Goal: Task Accomplishment & Management: Manage account settings

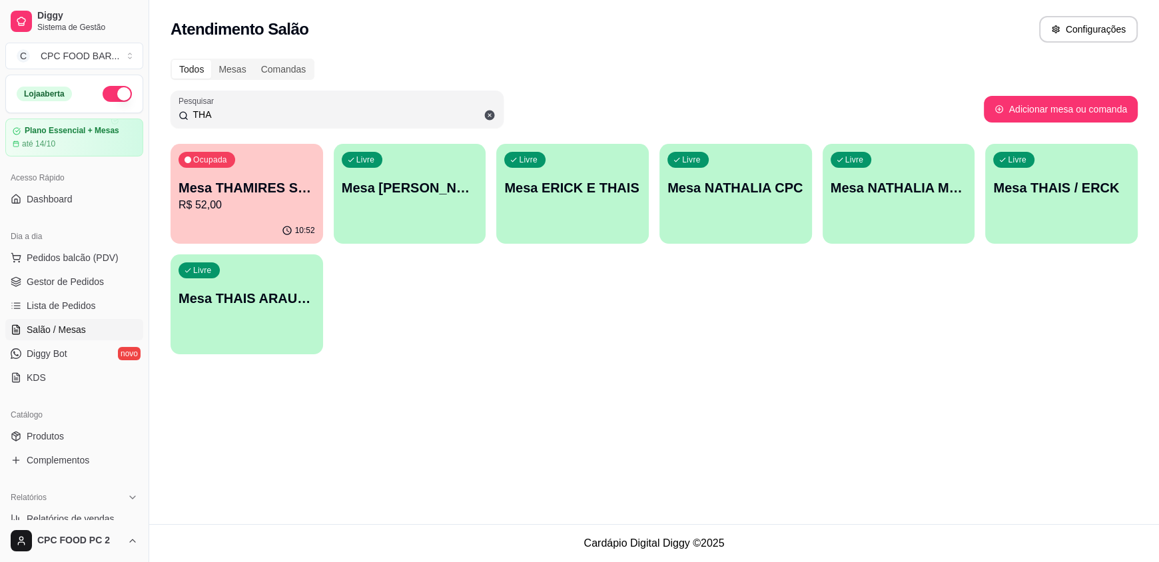
drag, startPoint x: 238, startPoint y: 112, endPoint x: 160, endPoint y: 99, distance: 79.6
click at [160, 99] on div "Todos Mesas Comandas Pesquisar THA Adicionar mesa ou comanda Ocupada Mesa THAMI…" at bounding box center [654, 211] width 1010 height 320
click at [248, 279] on div "Livre Mesa THAIS ARAUJO" at bounding box center [246, 296] width 153 height 84
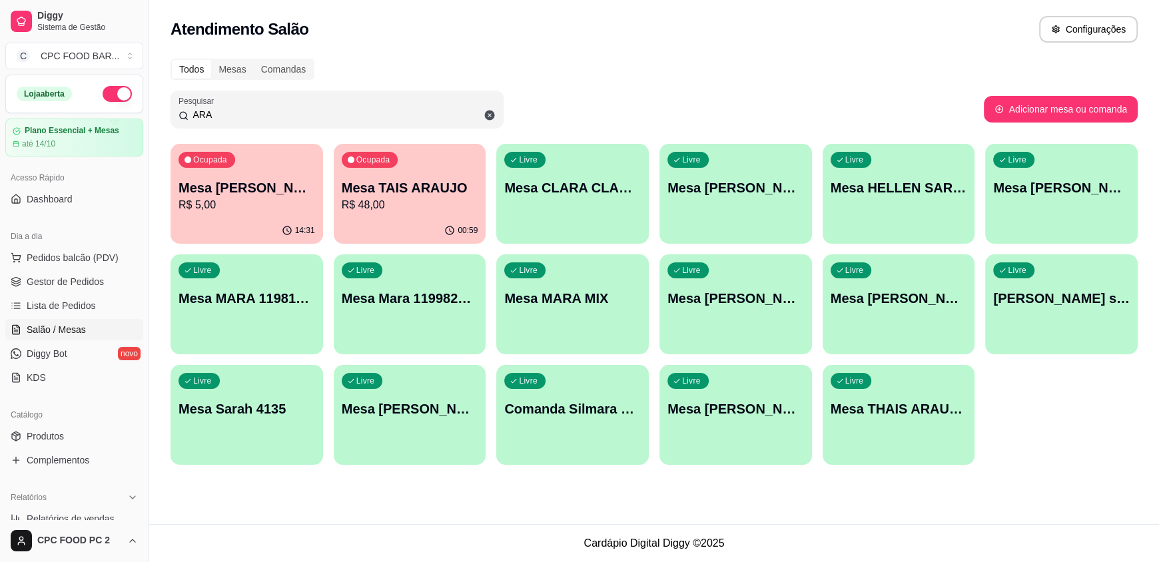
type input "ARA"
click at [402, 176] on div "Ocupada Mesa TAIS ARAUJO R$ 48,00" at bounding box center [410, 181] width 148 height 72
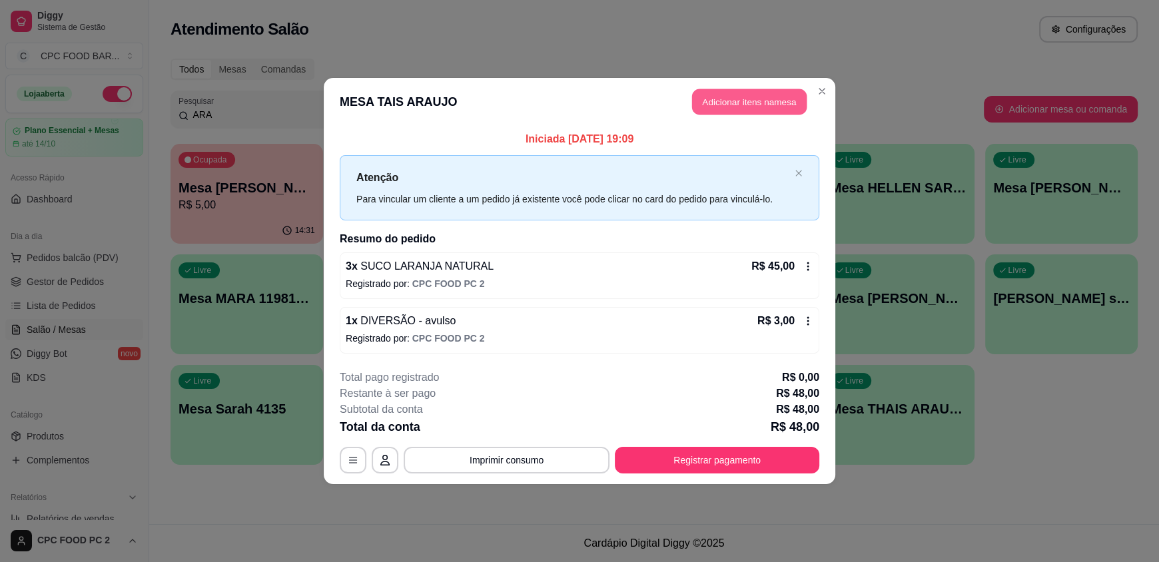
click at [740, 99] on button "Adicionar itens na mesa" at bounding box center [749, 102] width 115 height 26
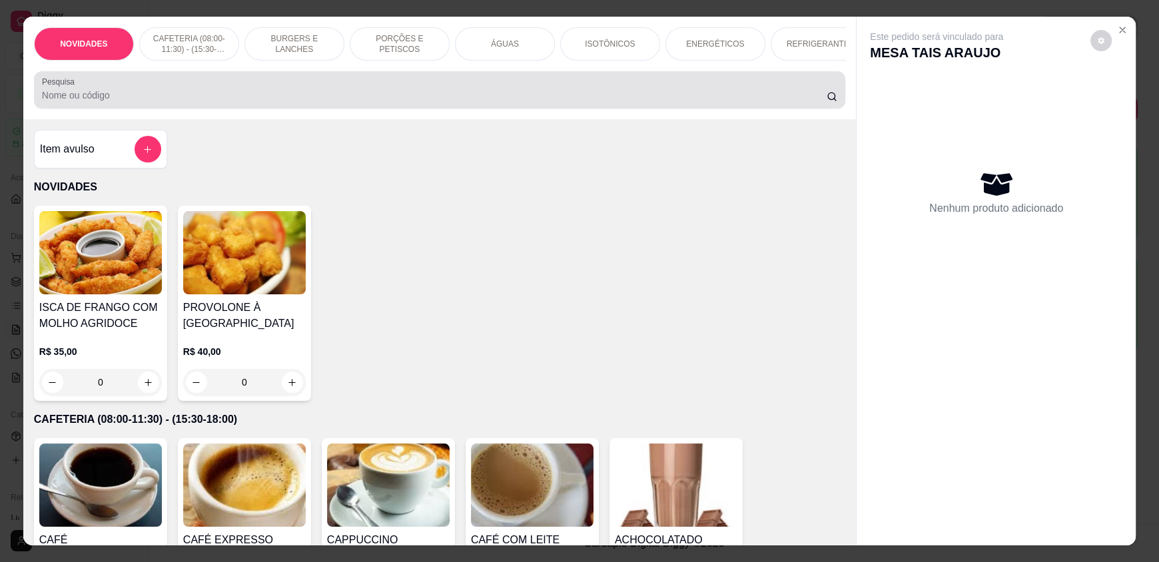
click at [424, 102] on input "Pesquisa" at bounding box center [434, 95] width 785 height 13
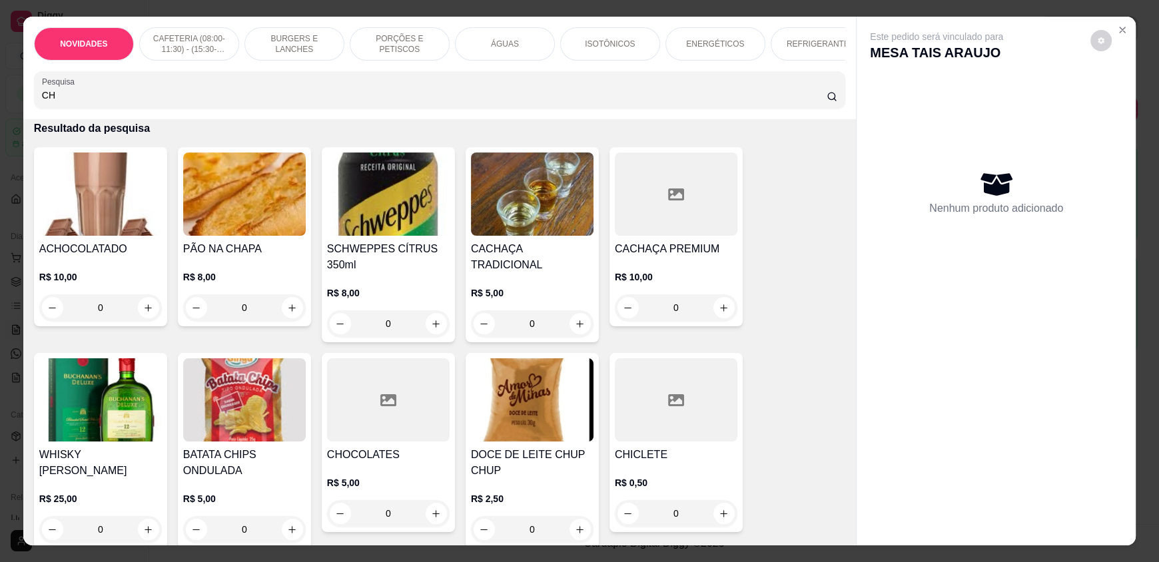
scroll to position [133, 0]
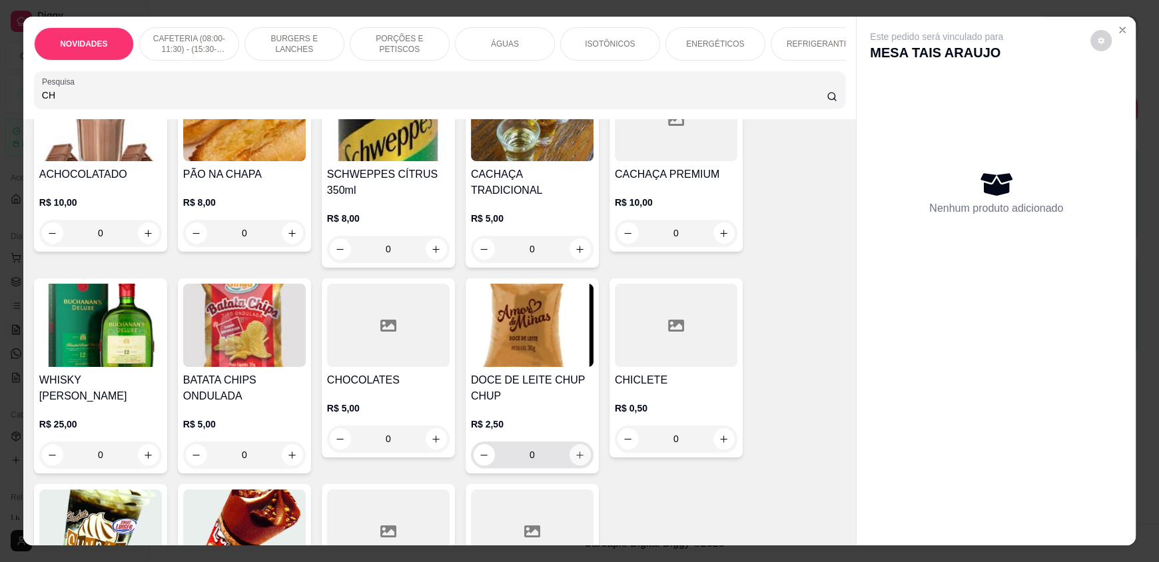
type input "CH"
click at [575, 460] on icon "increase-product-quantity" at bounding box center [580, 455] width 10 height 10
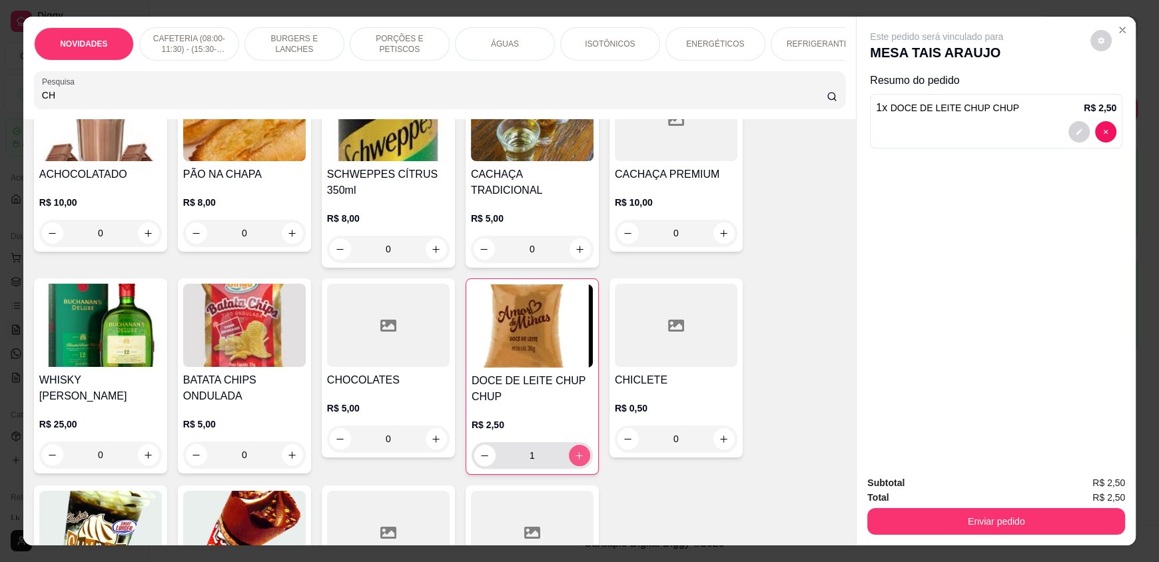
type input "1"
click at [513, 46] on div "ÁGUAS" at bounding box center [505, 43] width 100 height 33
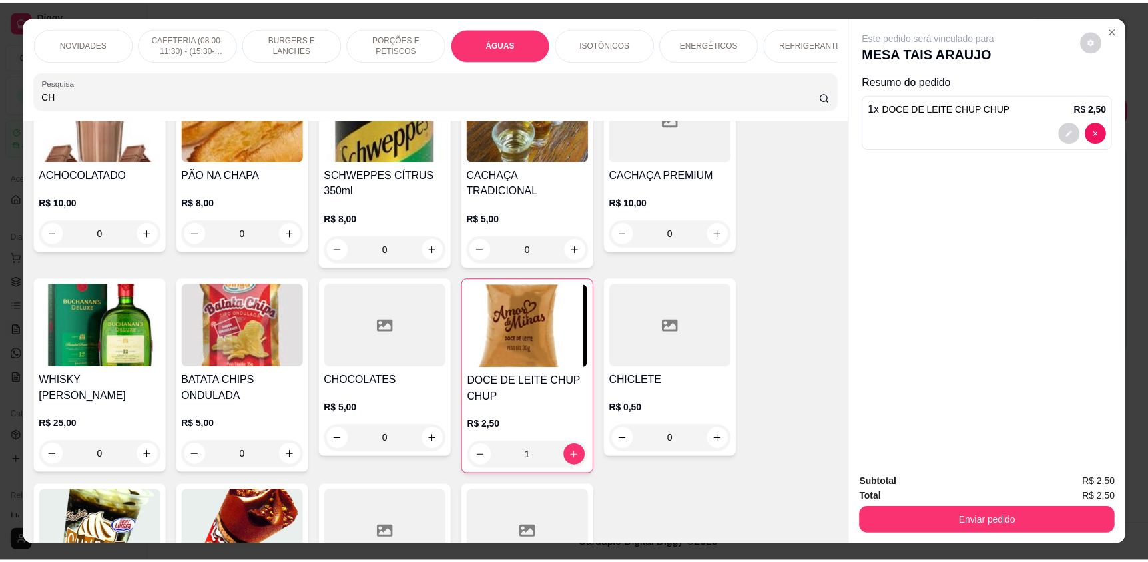
scroll to position [25, 0]
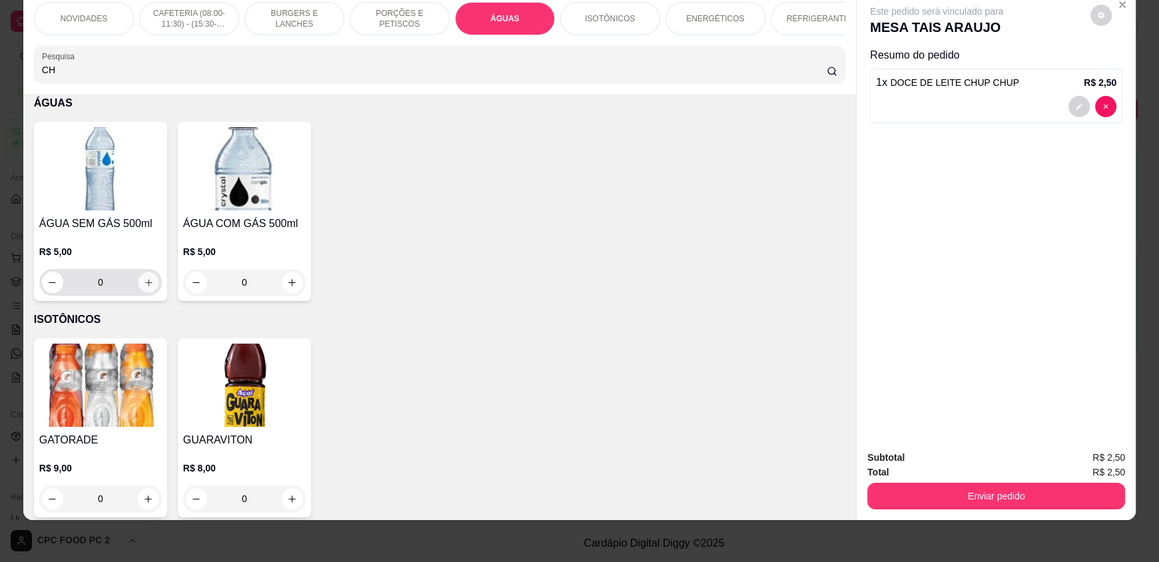
click at [138, 289] on button "increase-product-quantity" at bounding box center [148, 282] width 21 height 21
type input "1"
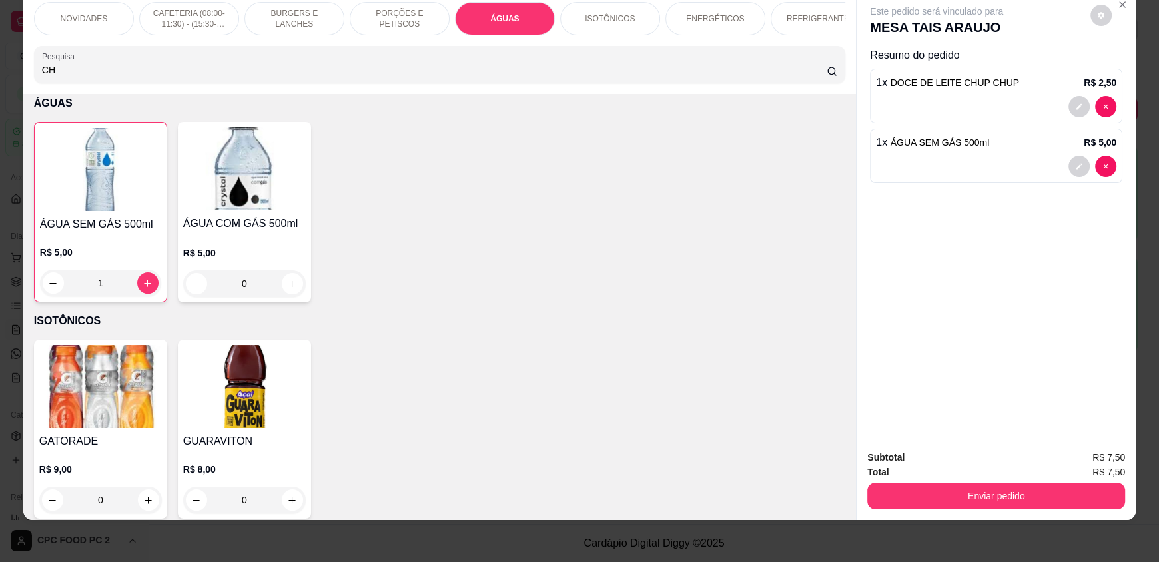
click at [924, 510] on div "Subtotal R$ 7,50 Total R$ 7,50 Enviar pedido" at bounding box center [995, 480] width 279 height 81
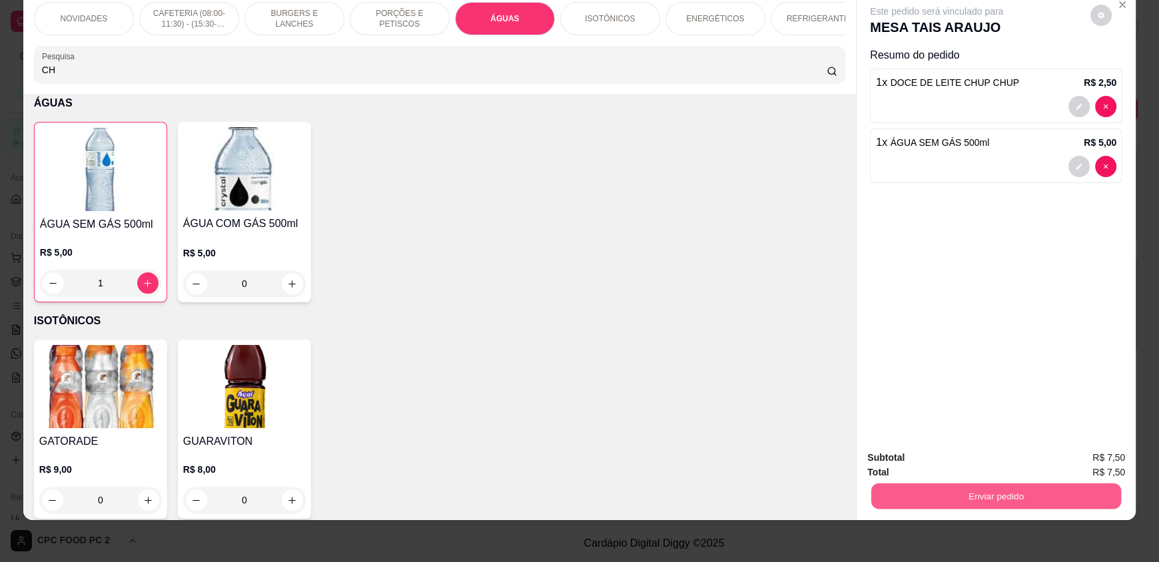
click at [924, 501] on button "Enviar pedido" at bounding box center [996, 496] width 250 height 26
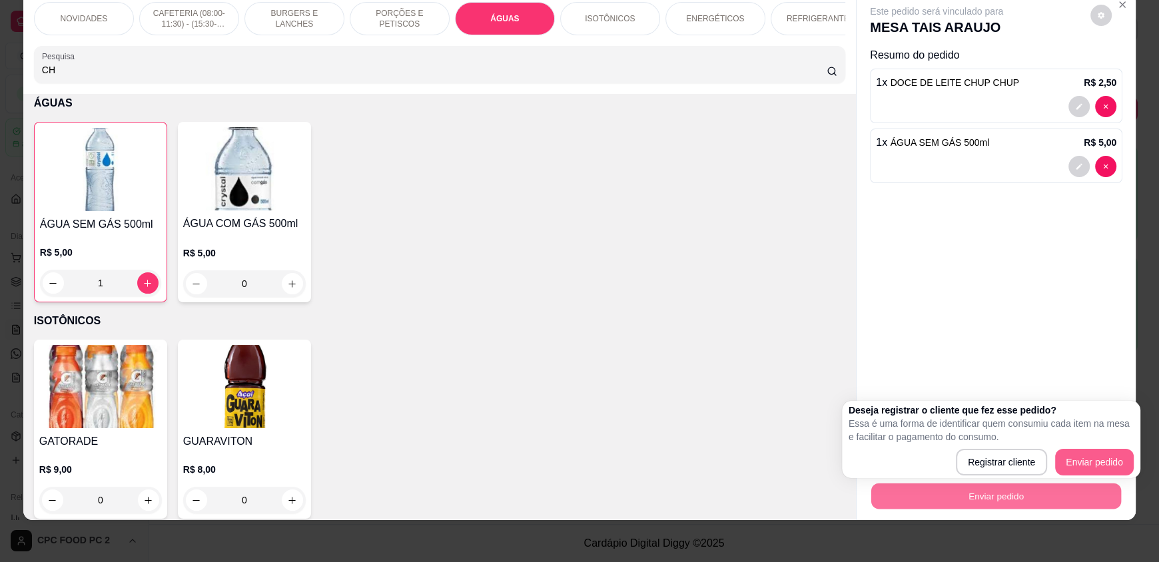
click at [1094, 466] on div "Registrar cliente Enviar pedido" at bounding box center [990, 462] width 285 height 27
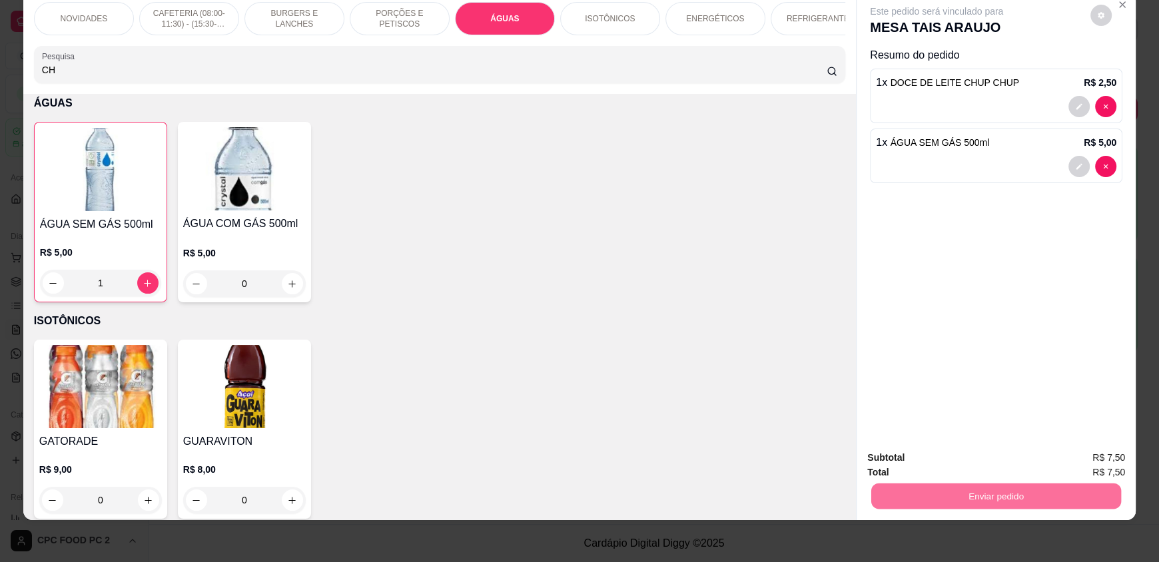
click at [1096, 464] on button "Enviar pedido" at bounding box center [1090, 462] width 73 height 25
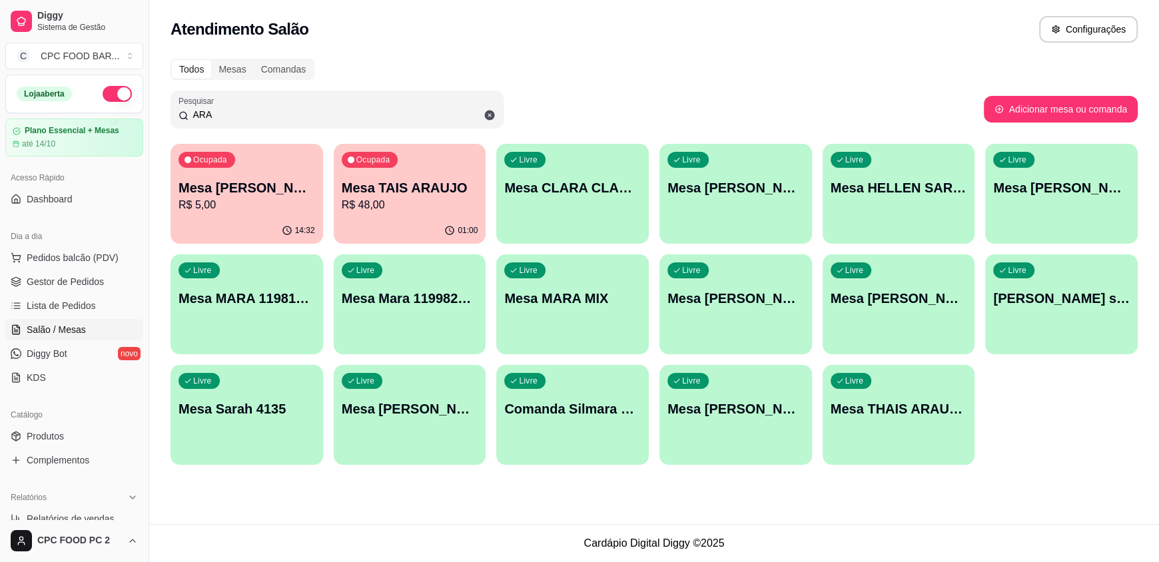
drag, startPoint x: 224, startPoint y: 113, endPoint x: 159, endPoint y: 95, distance: 67.5
click at [159, 95] on div "Todos Mesas Comandas Pesquisar ARA Adicionar mesa ou comanda Ocupada Mesa [PERS…" at bounding box center [654, 266] width 1010 height 430
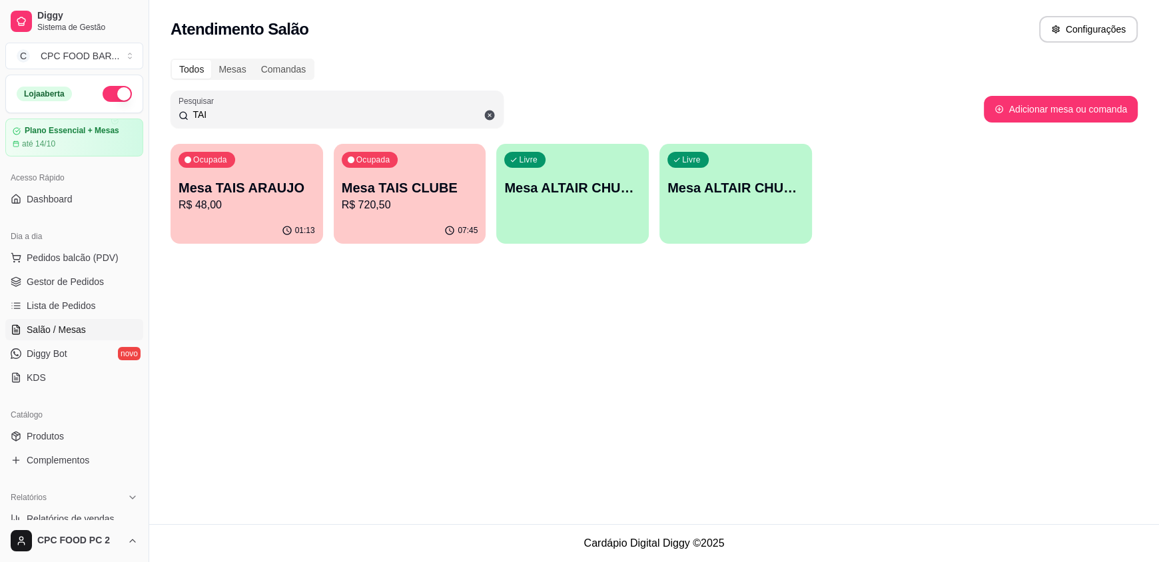
type input "TAI"
click at [231, 206] on p "R$ 48,00" at bounding box center [246, 204] width 133 height 15
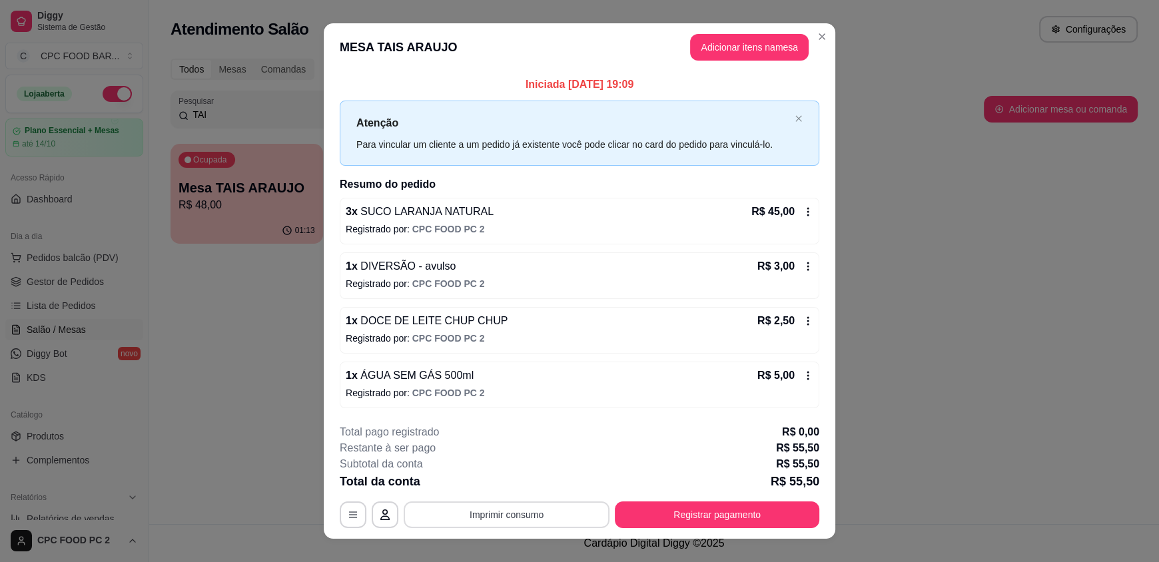
click at [508, 512] on button "Imprimir consumo" at bounding box center [507, 514] width 206 height 27
click at [520, 487] on button "IMPRESSORA" at bounding box center [505, 483] width 93 height 21
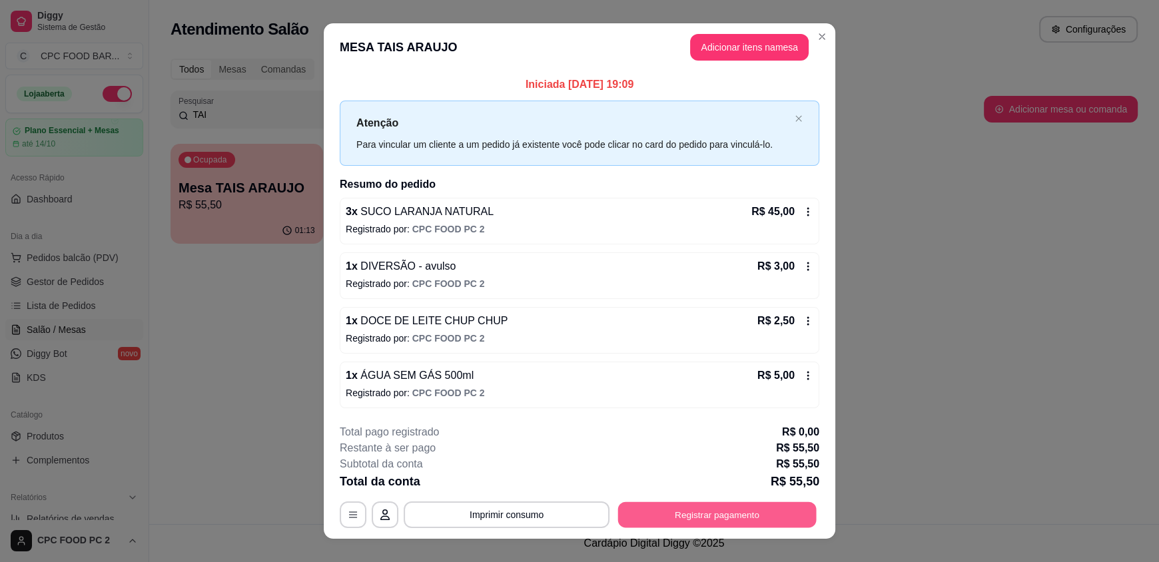
click at [731, 517] on button "Registrar pagamento" at bounding box center [717, 514] width 198 height 26
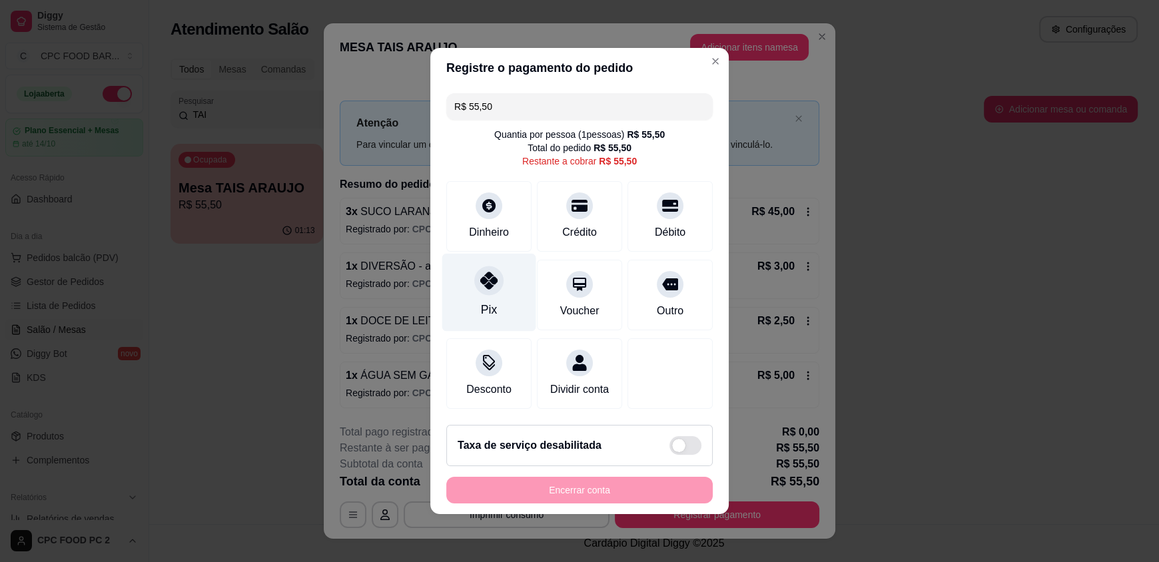
click at [501, 284] on div "Pix" at bounding box center [489, 293] width 94 height 78
type input "R$ 0,00"
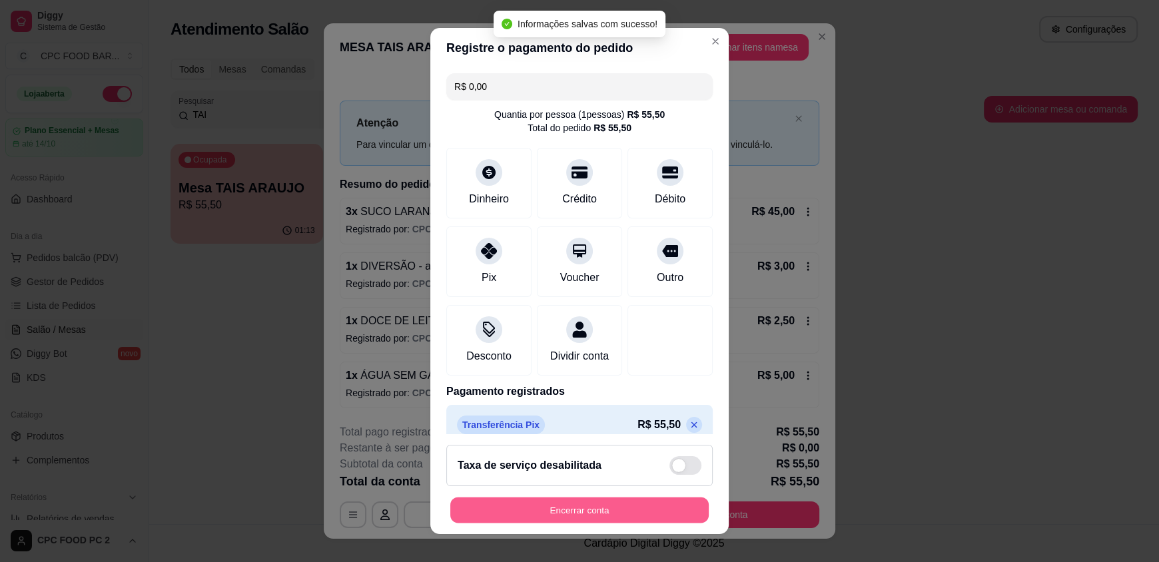
click at [529, 517] on button "Encerrar conta" at bounding box center [579, 510] width 258 height 26
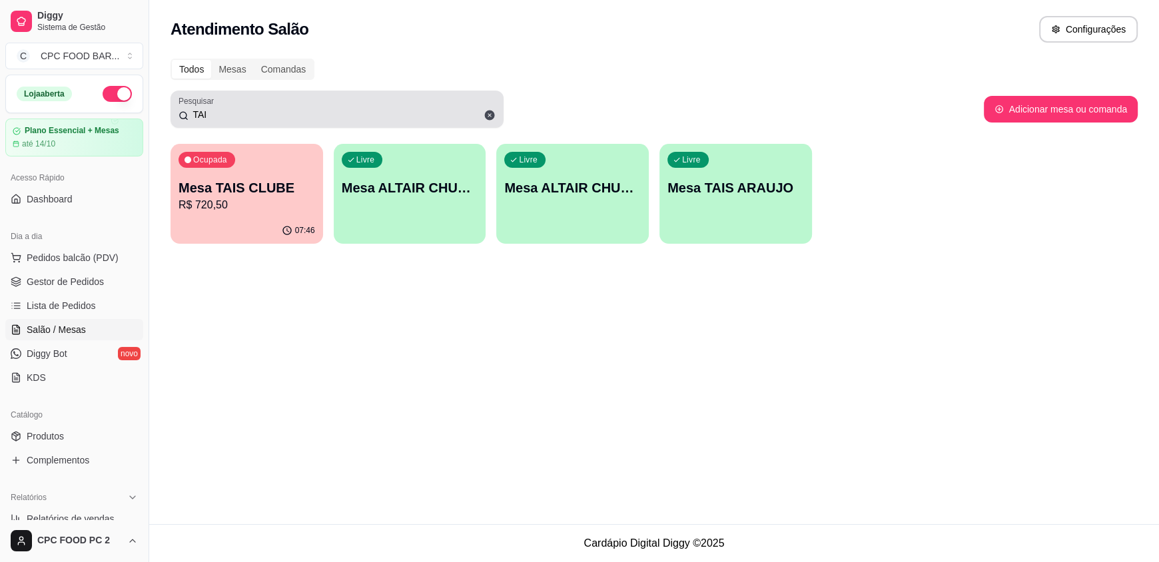
click at [485, 114] on icon at bounding box center [490, 116] width 10 height 10
